Goal: Task Accomplishment & Management: Use online tool/utility

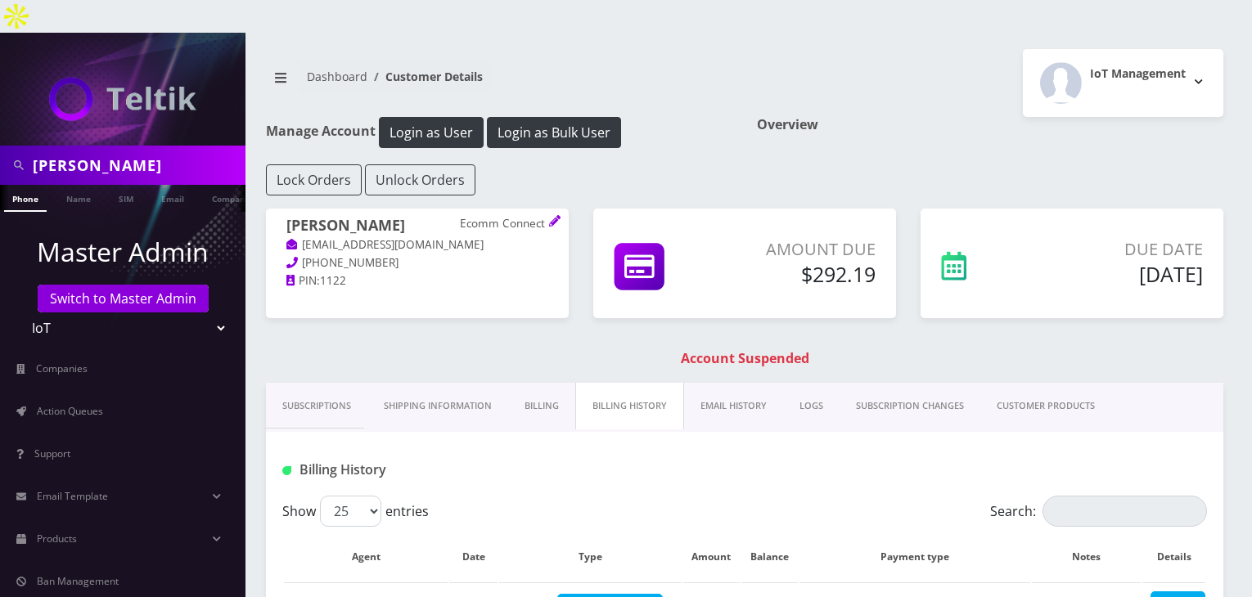
scroll to position [164, 0]
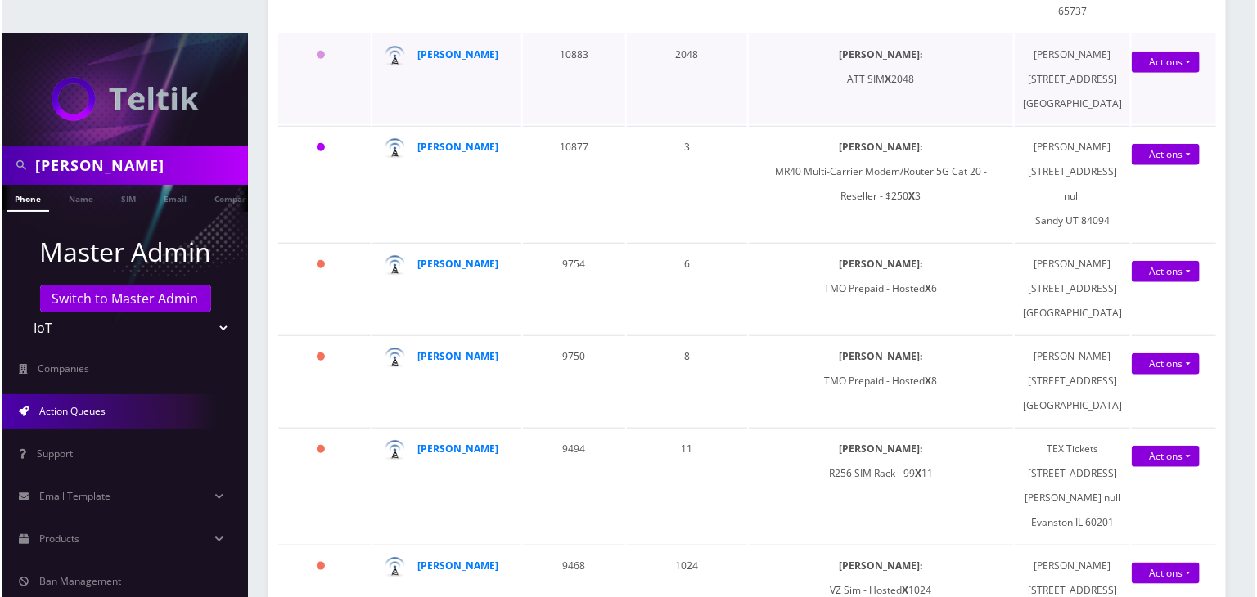
scroll to position [737, 0]
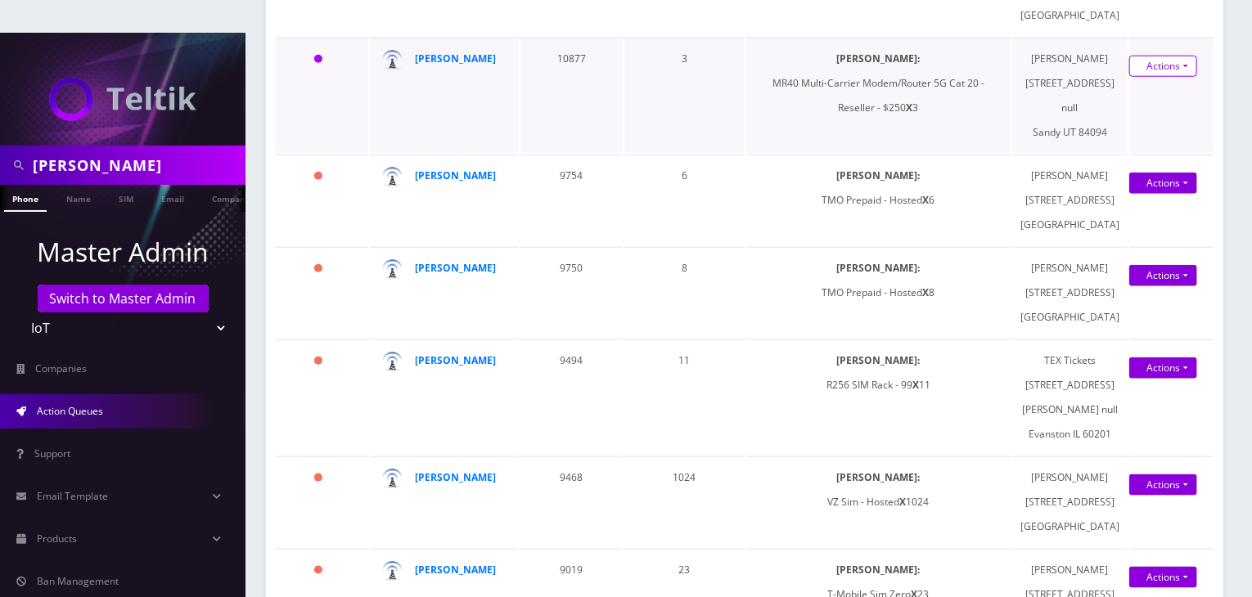
click at [1142, 109] on link "Shipped" at bounding box center [1153, 96] width 131 height 25
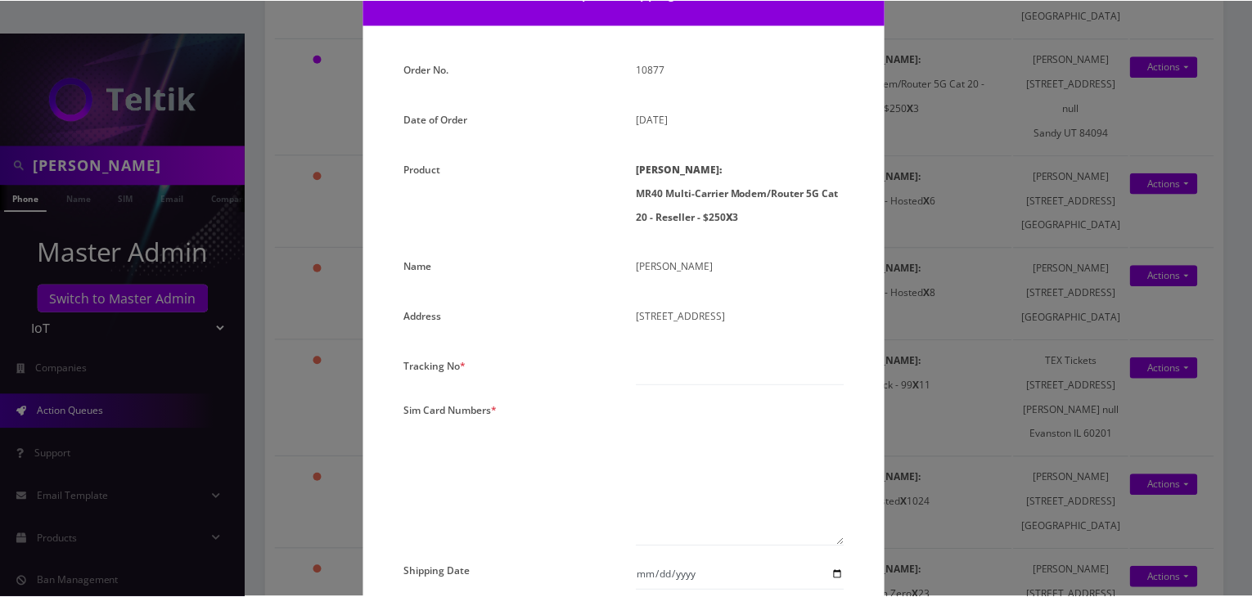
scroll to position [164, 0]
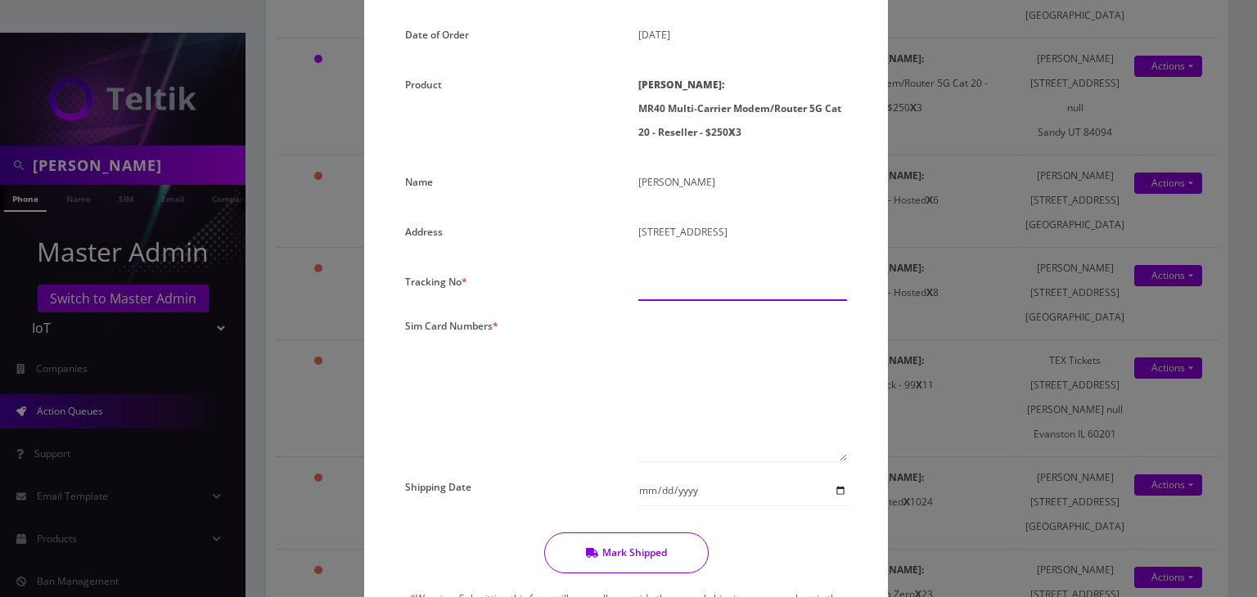
click at [694, 284] on input "text" at bounding box center [742, 285] width 209 height 31
paste input "391980419276"
type input "391980419276"
click at [699, 339] on textarea at bounding box center [742, 388] width 209 height 148
click at [709, 354] on textarea at bounding box center [742, 388] width 209 height 148
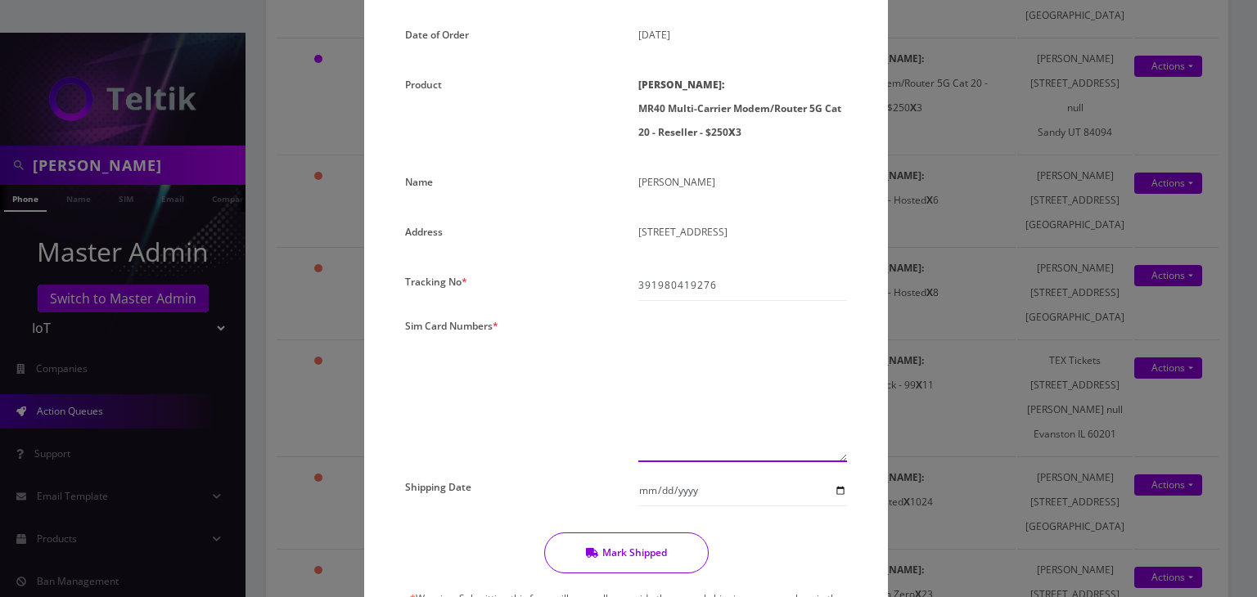
paste textarea "0000000000000000"
click at [763, 317] on textarea "0000000000000000 0000000000000000 0000000000000000" at bounding box center [742, 388] width 209 height 148
type textarea "00000000000000012723 00000000000000014301 00000000000000013279"
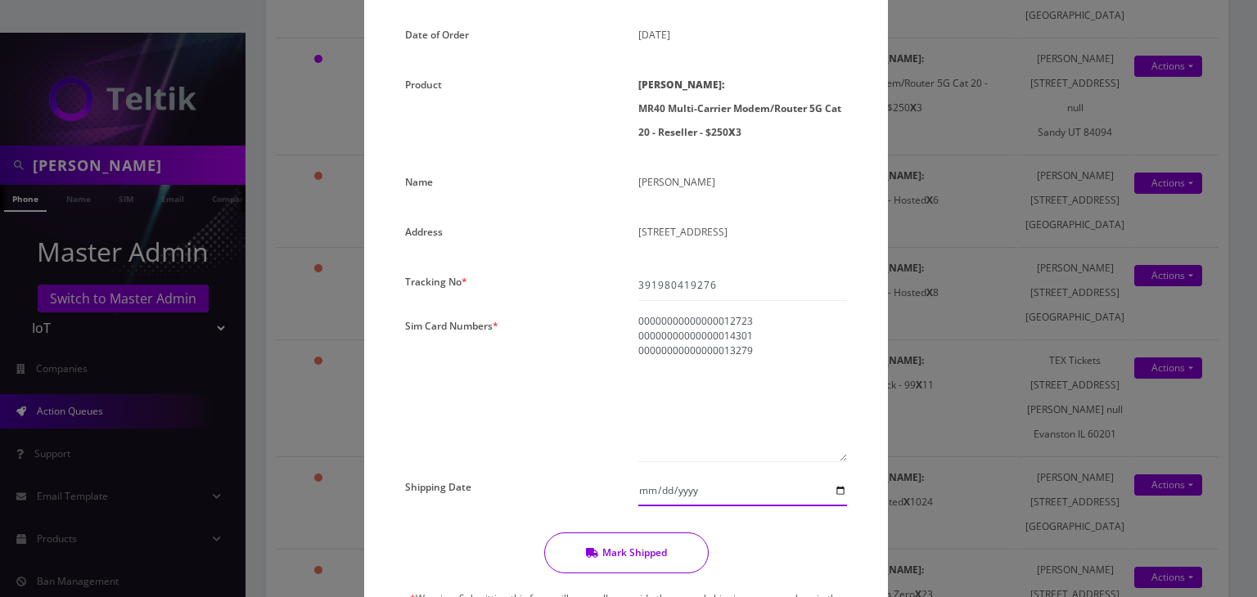
click at [843, 484] on input "Shipping Date" at bounding box center [742, 490] width 209 height 31
type input "[DATE]"
click at [620, 556] on button "Mark Shipped" at bounding box center [626, 553] width 164 height 41
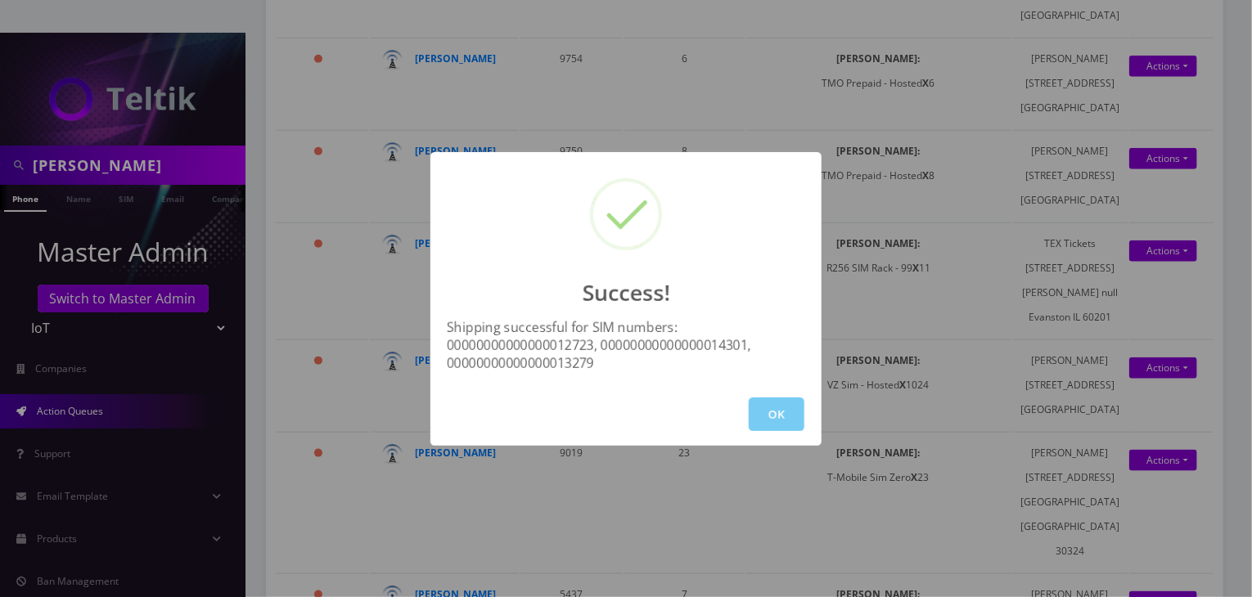
click at [796, 411] on button "OK" at bounding box center [777, 415] width 56 height 34
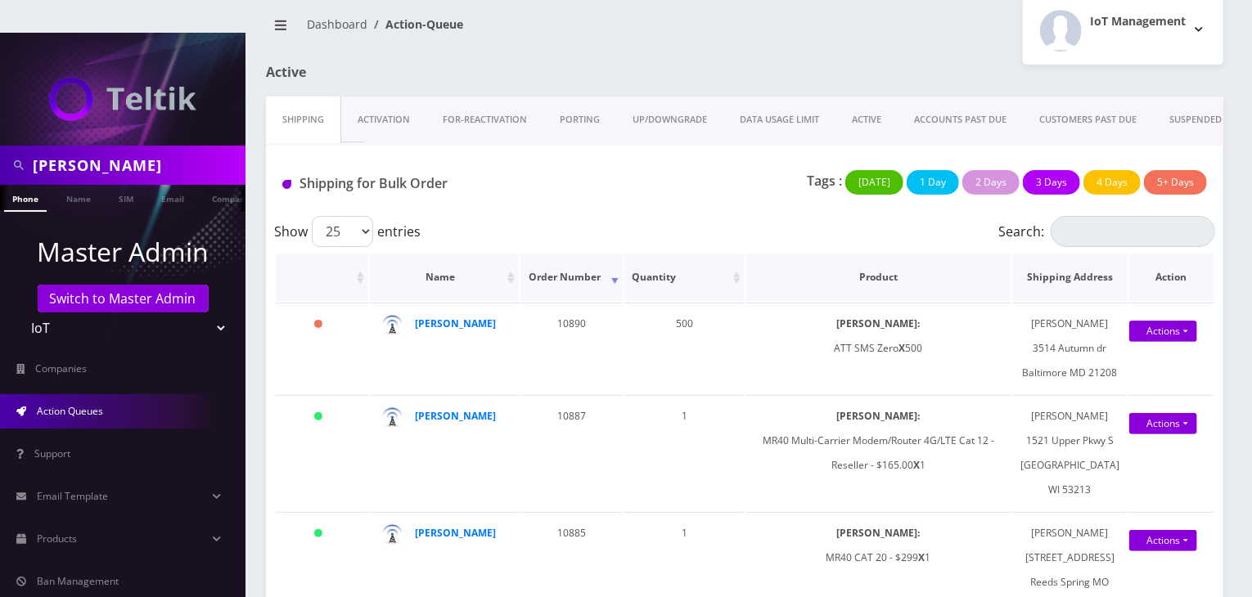
scroll to position [82, 0]
